Goal: Task Accomplishment & Management: Use online tool/utility

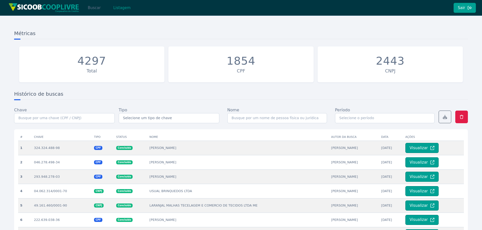
click at [90, 8] on button "Buscar" at bounding box center [93, 8] width 21 height 10
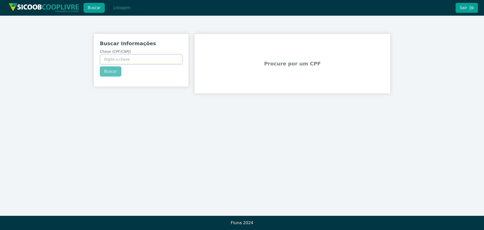
click at [176, 63] on input "Chave (CPF/CNPJ)" at bounding box center [141, 59] width 83 height 10
paste input "18.189.897/0001-09"
type input "18.189.897/0001-09"
click at [106, 71] on div "Buscar Informações Chave (CPF/CNPJ) 18.189.897/0001-09 Buscar" at bounding box center [141, 58] width 95 height 49
click at [105, 73] on button "Buscar" at bounding box center [110, 71] width 21 height 10
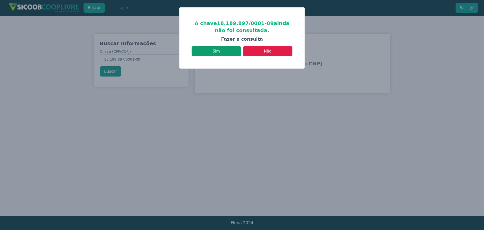
click at [207, 51] on button "Sim" at bounding box center [216, 51] width 49 height 10
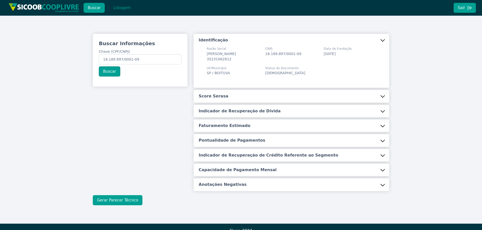
click at [128, 201] on button "Gerar Parecer Técnico" at bounding box center [118, 200] width 50 height 10
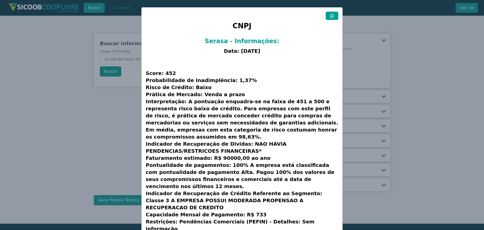
click at [330, 16] on icon at bounding box center [332, 16] width 4 height 4
click at [25, 136] on modal-container "CNPJ Serasa - Informações: Data: [DATE] Score: 452 Probabilidade de Inadimplênc…" at bounding box center [242, 115] width 484 height 230
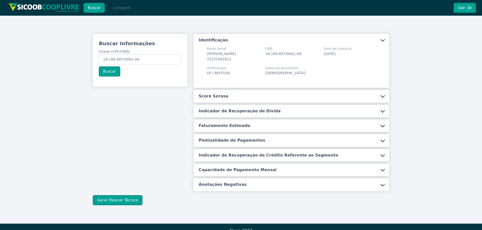
click at [112, 11] on button "Listagem" at bounding box center [122, 8] width 26 height 10
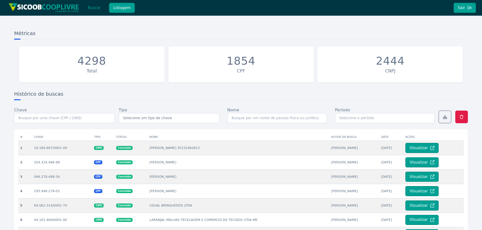
click at [94, 8] on button "Buscar" at bounding box center [93, 8] width 21 height 10
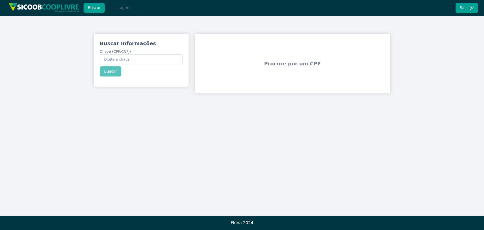
click at [113, 10] on button "Listagem" at bounding box center [122, 8] width 26 height 10
